Goal: Information Seeking & Learning: Learn about a topic

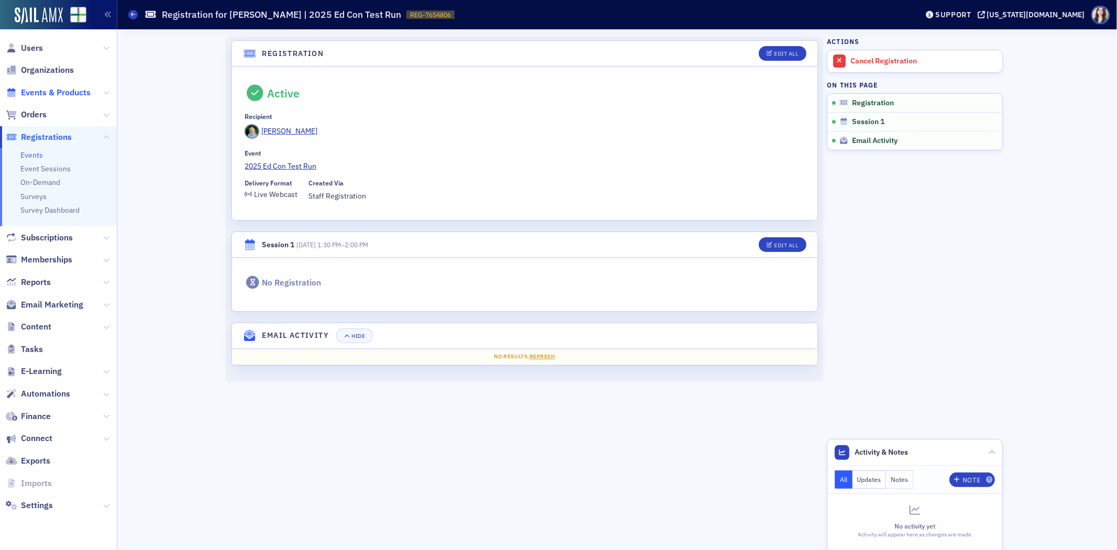
click at [31, 95] on span "Events & Products" at bounding box center [56, 93] width 70 height 12
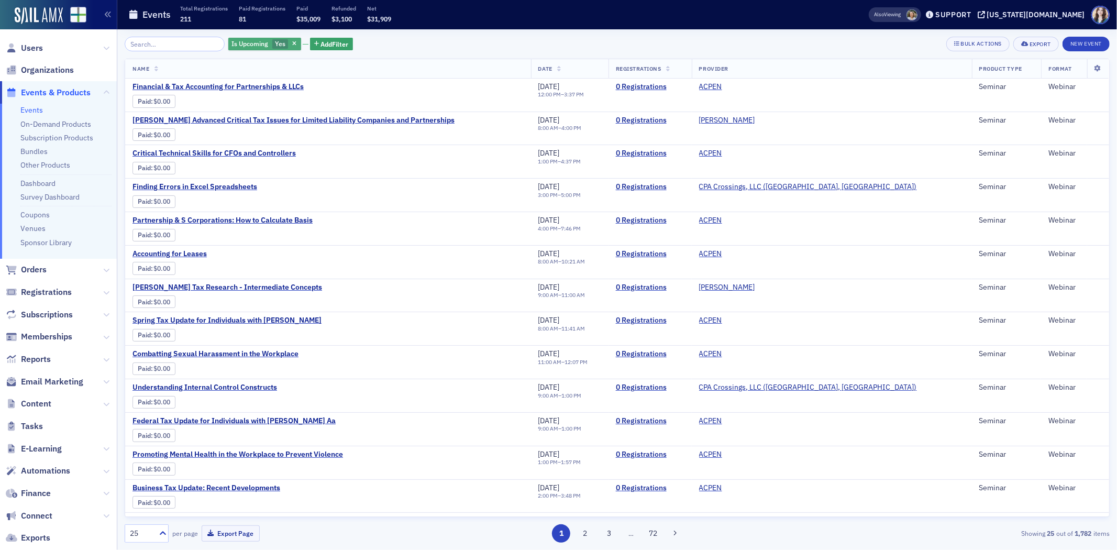
click at [275, 45] on span "Yes" at bounding box center [280, 43] width 10 height 8
click at [327, 45] on div "Yes No" at bounding box center [337, 43] width 73 height 9
click at [335, 40] on input "No" at bounding box center [333, 43] width 9 height 9
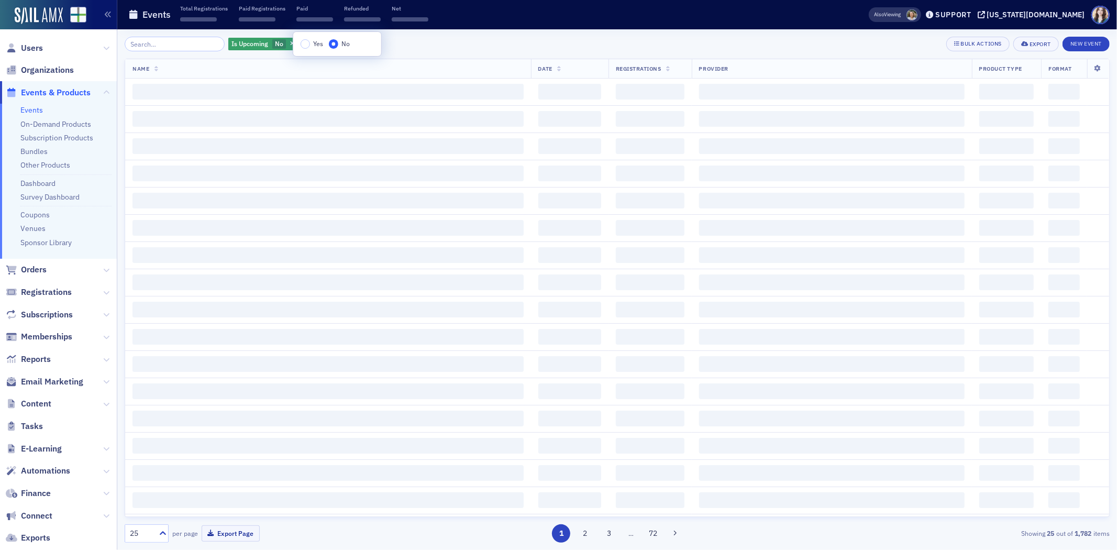
click at [386, 37] on div "Is Upcoming No Add Filter Bulk Actions Export New Event" at bounding box center [617, 44] width 985 height 15
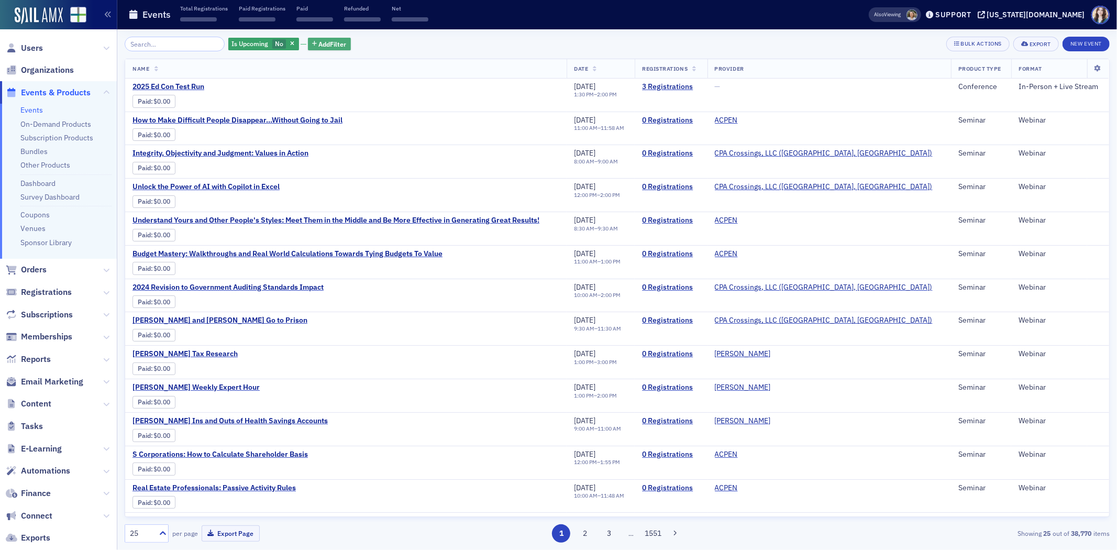
click at [323, 42] on span "Add Filter" at bounding box center [333, 43] width 28 height 9
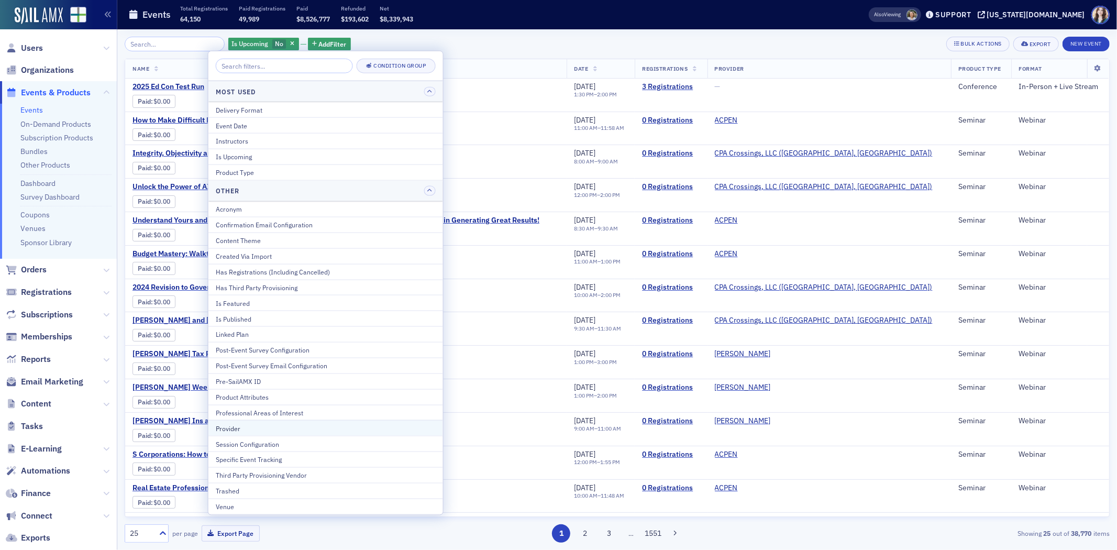
click at [258, 421] on button "Provider" at bounding box center [325, 428] width 235 height 16
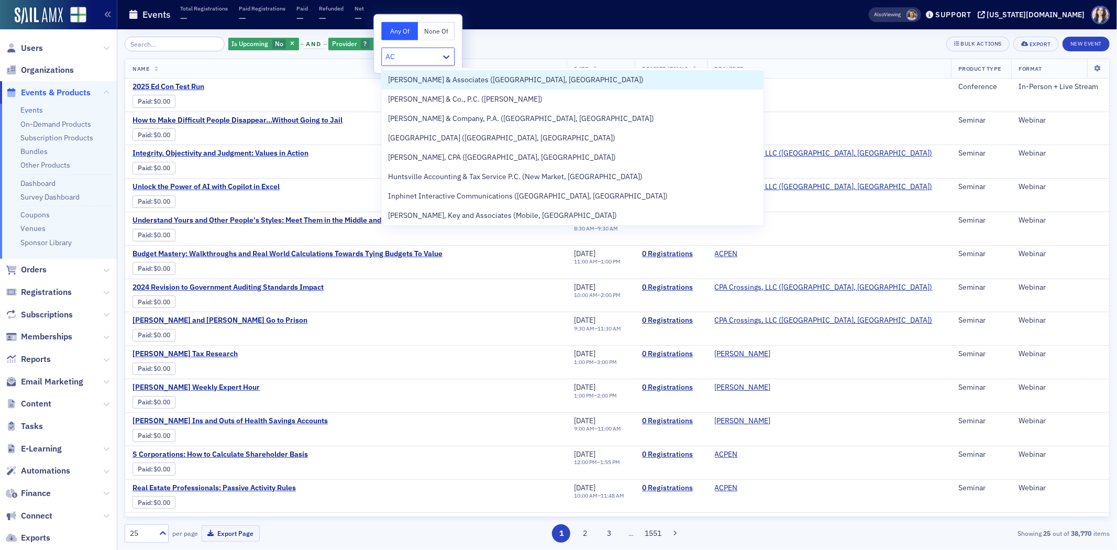
type input "ACP"
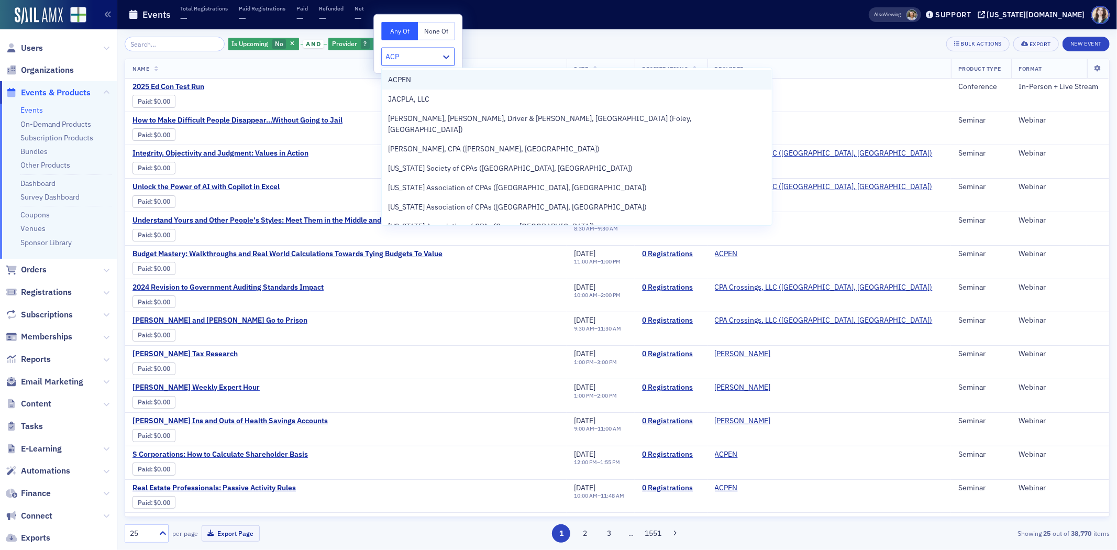
click at [473, 81] on div "ACPEN" at bounding box center [577, 79] width 378 height 11
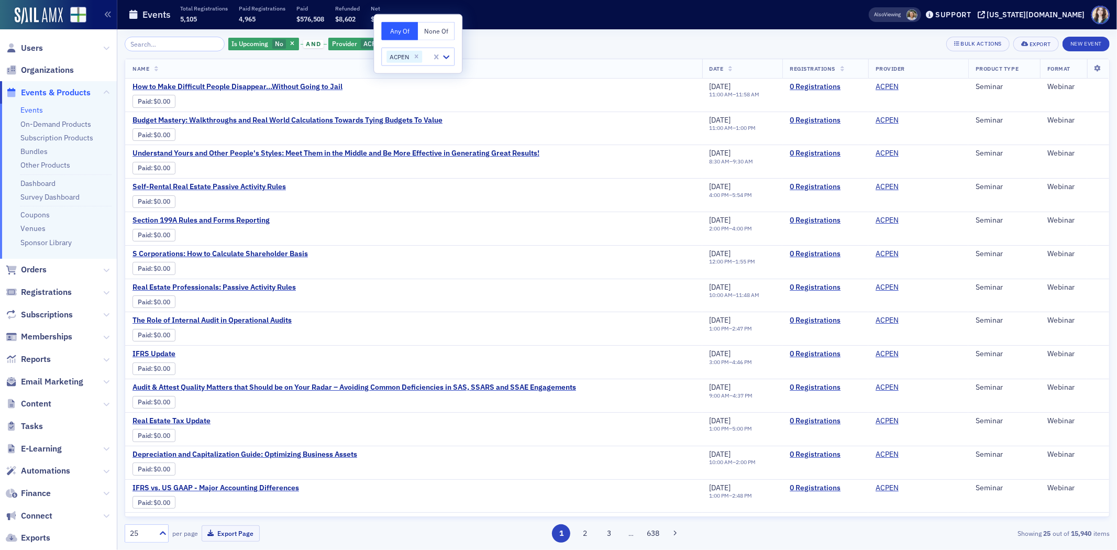
click at [578, 35] on div "Is Upcoming No and Provider ACPEN Add Filter Bulk Actions Export New Event Name…" at bounding box center [617, 289] width 985 height 520
click at [428, 41] on span "Add Filter" at bounding box center [434, 43] width 28 height 9
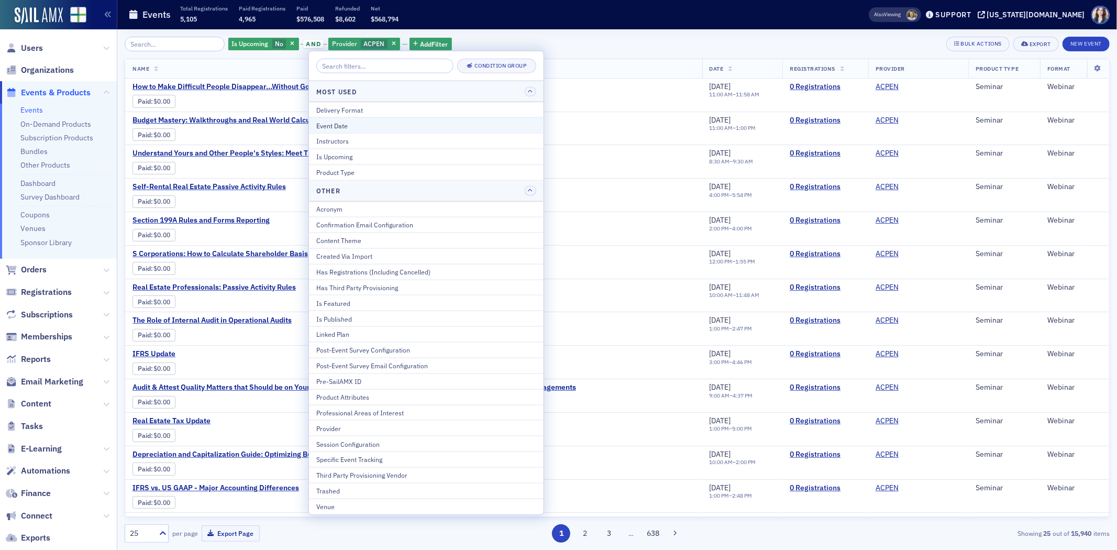
click at [390, 129] on div "Event Date" at bounding box center [426, 124] width 220 height 9
select select "9"
select select "2025"
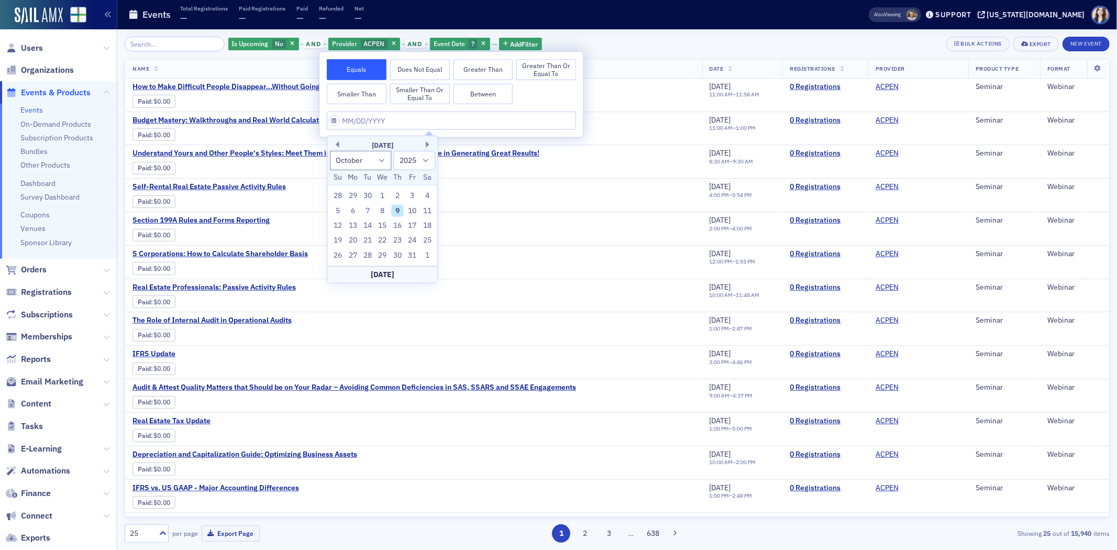
click at [487, 92] on button "Between" at bounding box center [483, 93] width 60 height 21
select select "9"
select select "2025"
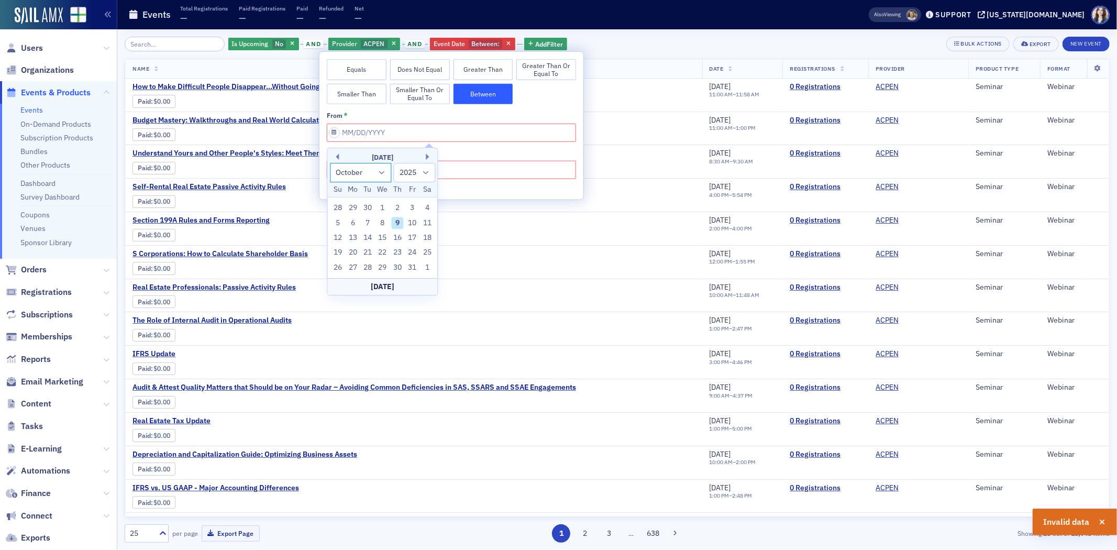
click at [380, 171] on select "January February March April May June July August September October November De…" at bounding box center [361, 172] width 62 height 19
select select "6"
click at [330, 163] on select "January February March April May June July August September October November De…" at bounding box center [361, 172] width 62 height 19
click at [368, 210] on div "1" at bounding box center [367, 208] width 13 height 13
type input "07/01/2025"
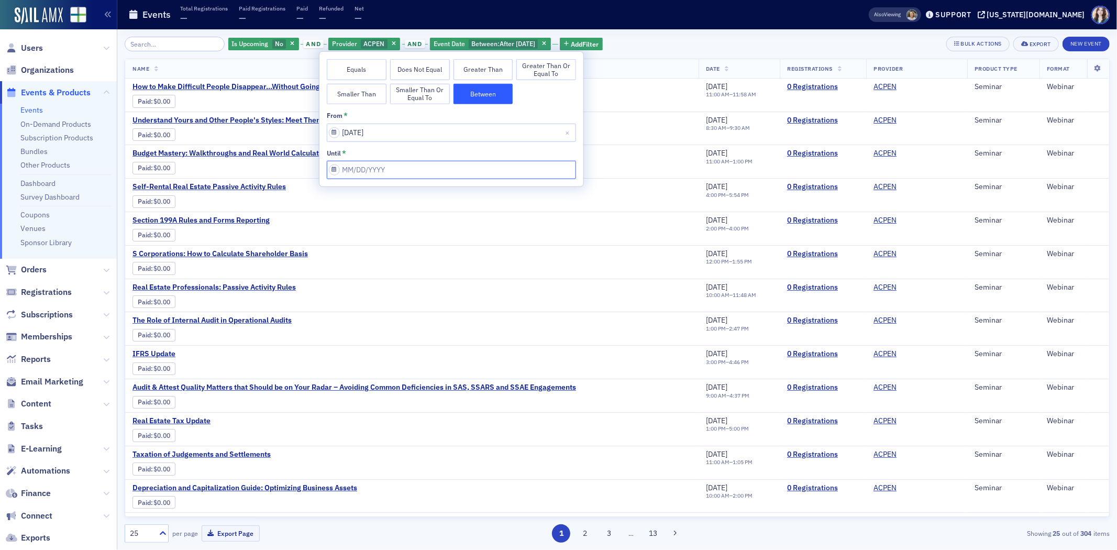
select select "9"
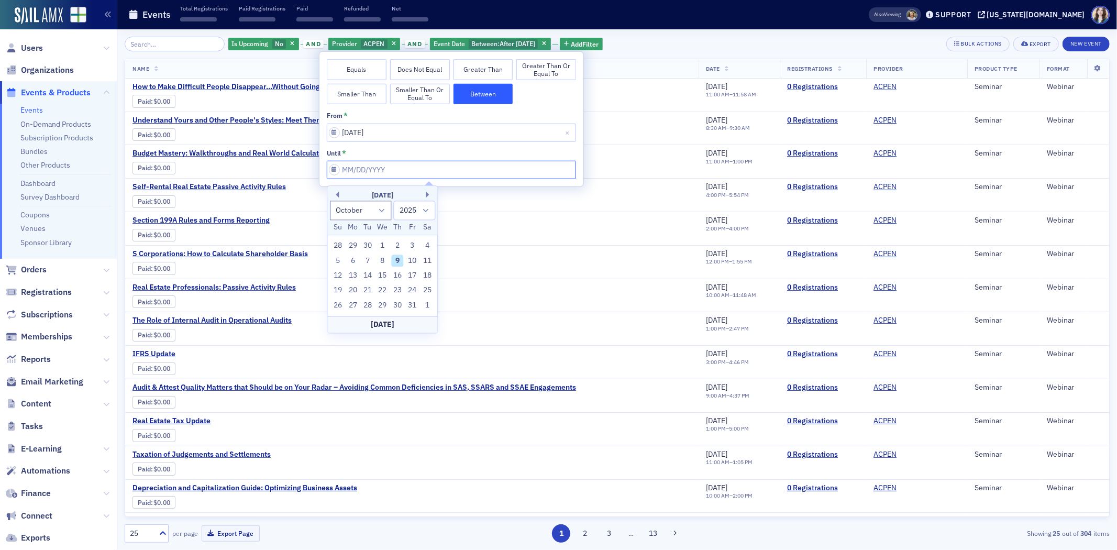
click at [393, 169] on input "from *" at bounding box center [451, 170] width 249 height 18
click at [367, 249] on div "30" at bounding box center [367, 246] width 13 height 13
type input "09/30/2025"
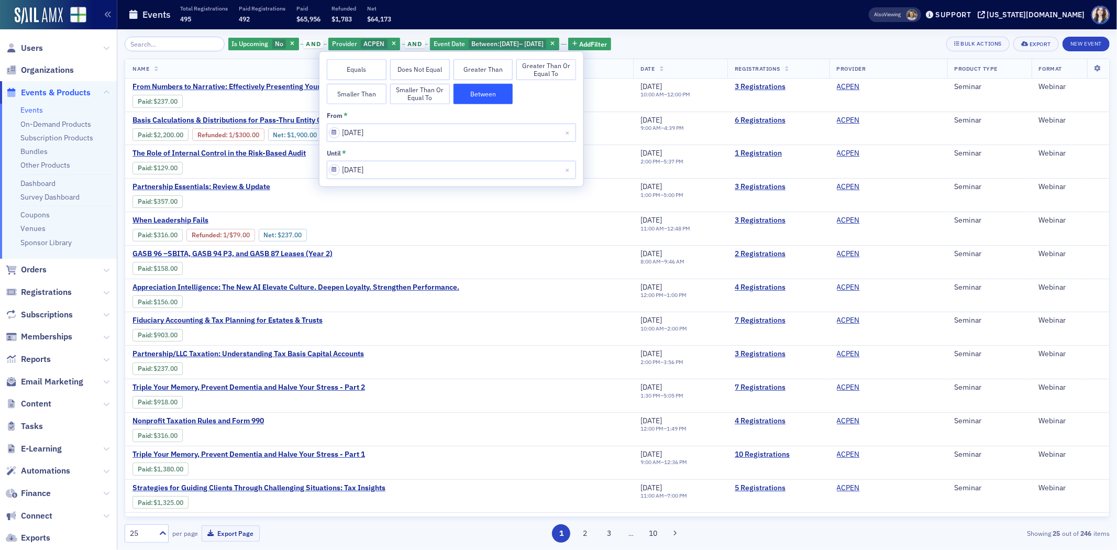
click at [674, 31] on div "Is Upcoming No and Provider ACPEN and Event Date Between : 7/1/2025 – 9/30/2025…" at bounding box center [617, 289] width 985 height 520
